Goal: Information Seeking & Learning: Compare options

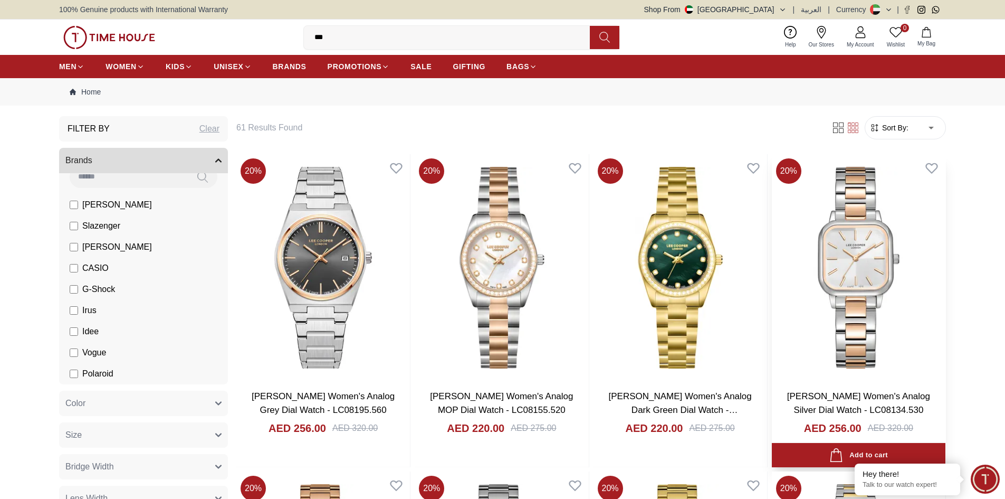
scroll to position [106, 0]
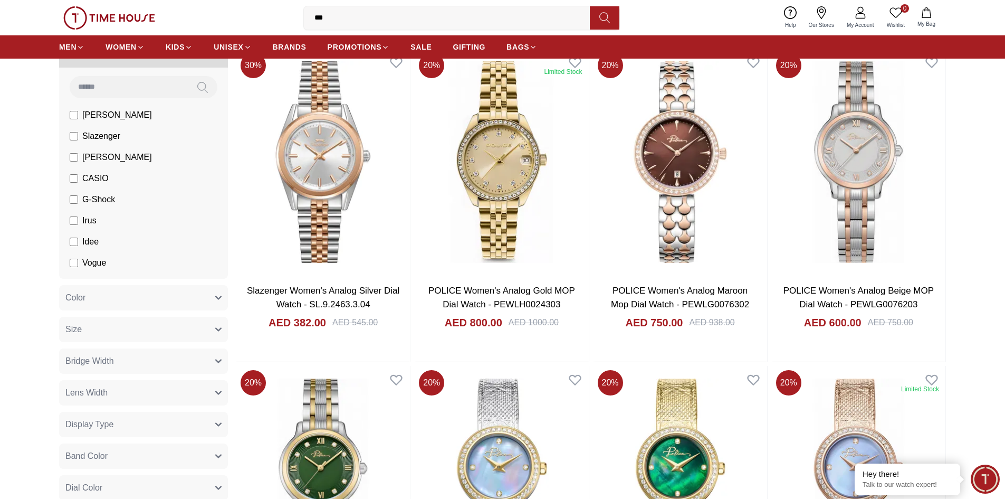
scroll to position [16, 0]
click at [95, 247] on span "Vogue" at bounding box center [94, 247] width 24 height 13
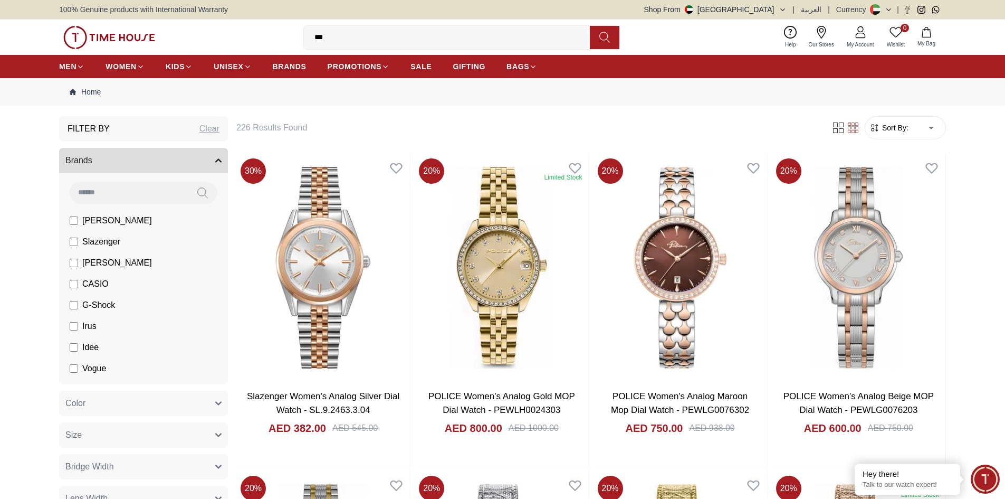
click at [97, 284] on span "CASIO" at bounding box center [95, 284] width 26 height 13
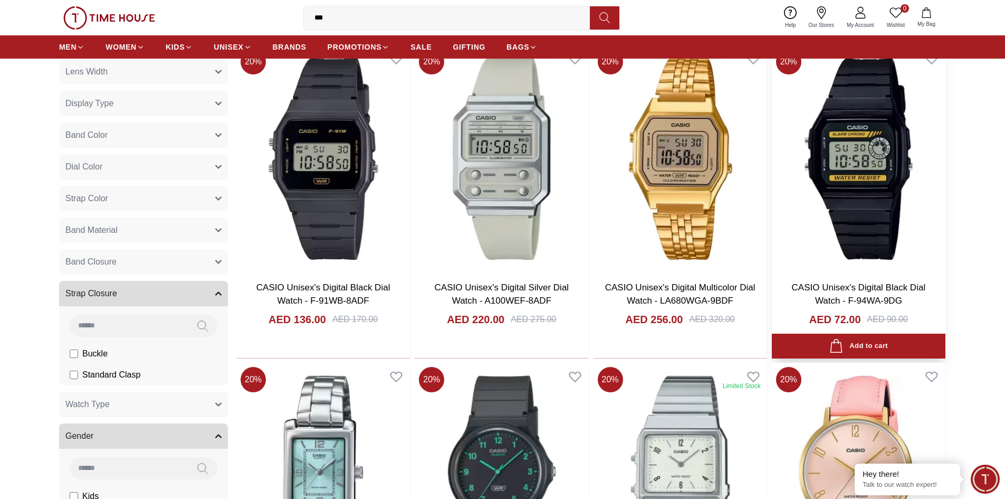
scroll to position [528, 0]
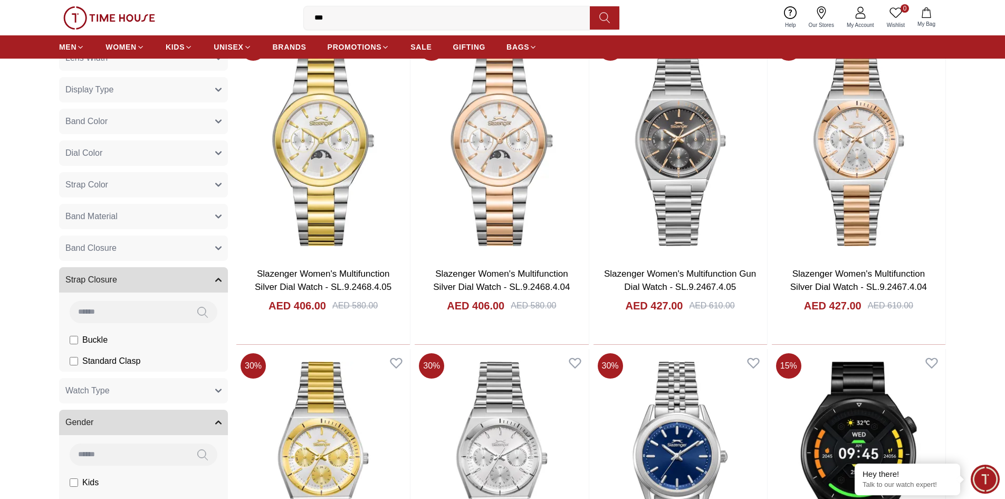
scroll to position [528, 0]
